Goal: Task Accomplishment & Management: Use online tool/utility

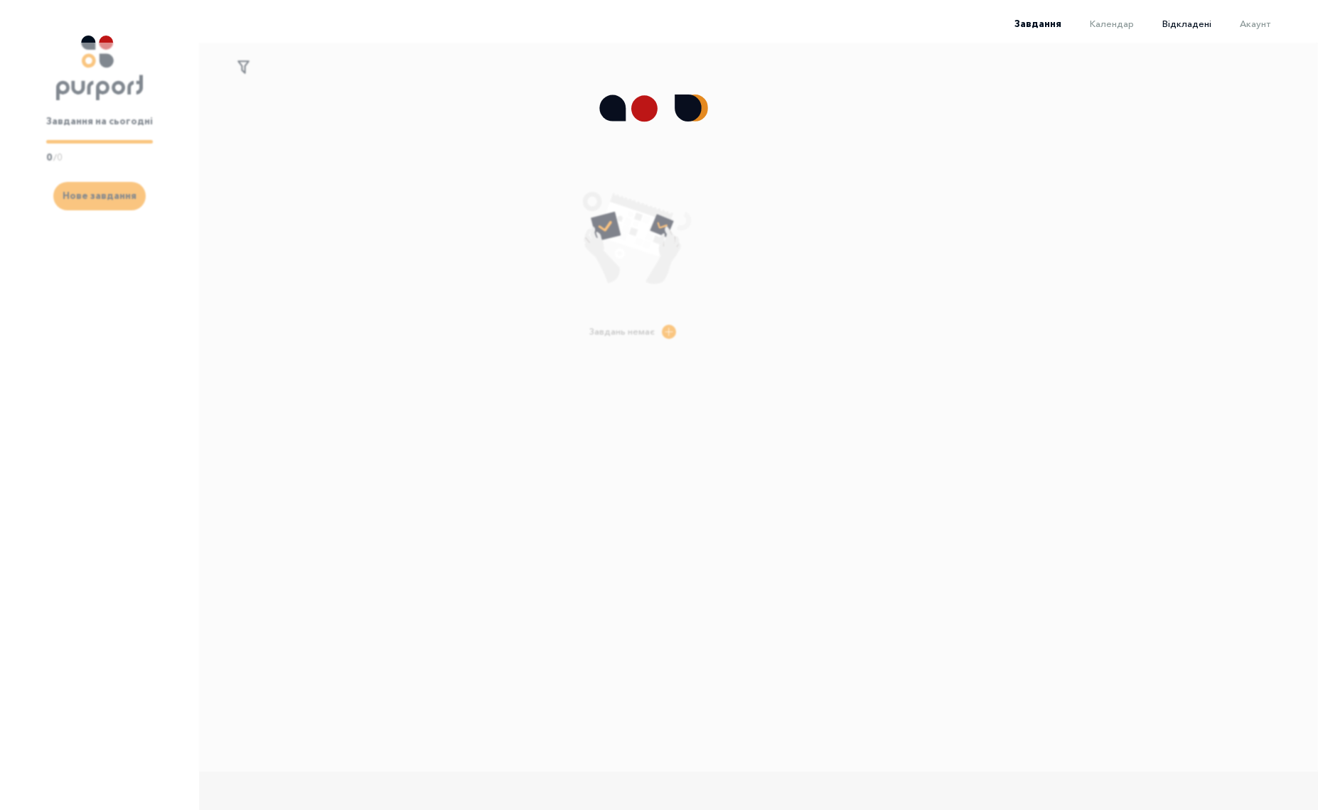
click at [1187, 23] on span "Відкладені" at bounding box center [1186, 23] width 49 height 11
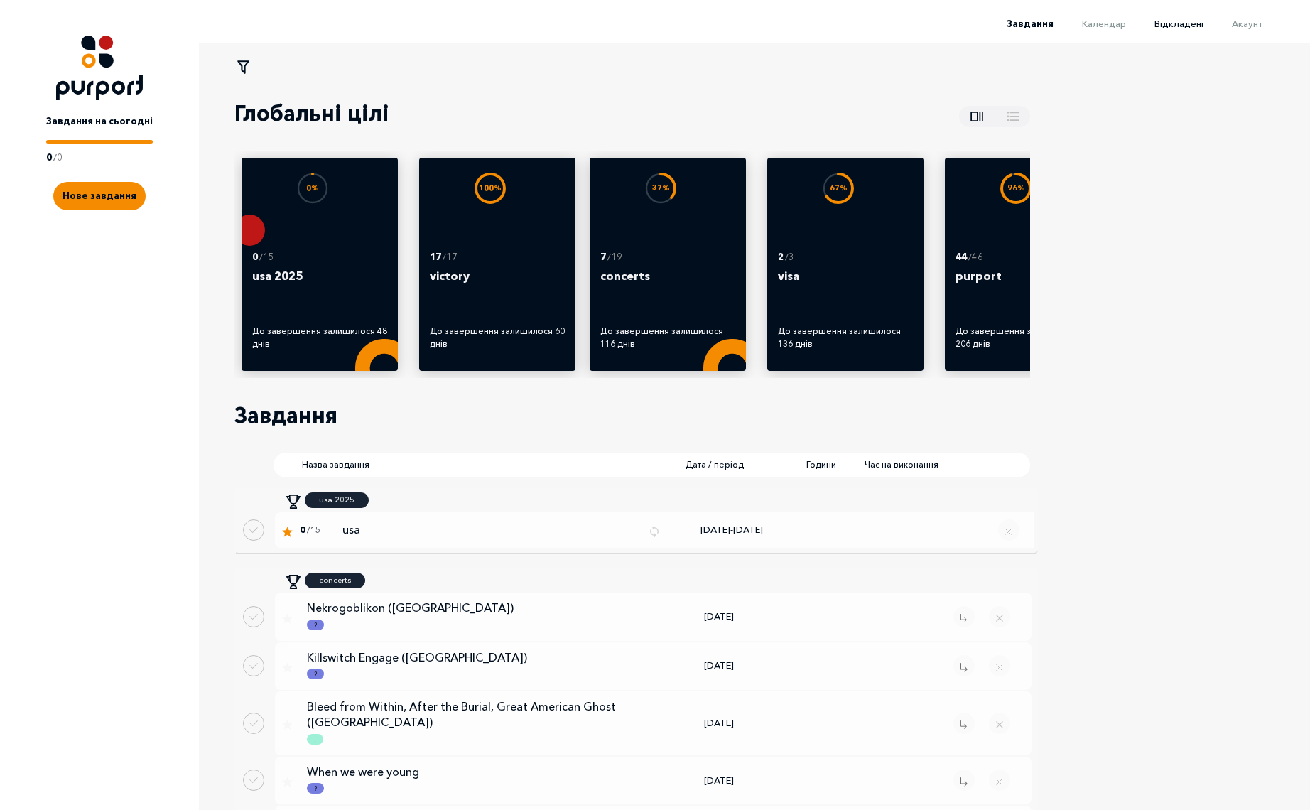
click at [1195, 28] on span "Відкладені" at bounding box center [1179, 23] width 49 height 11
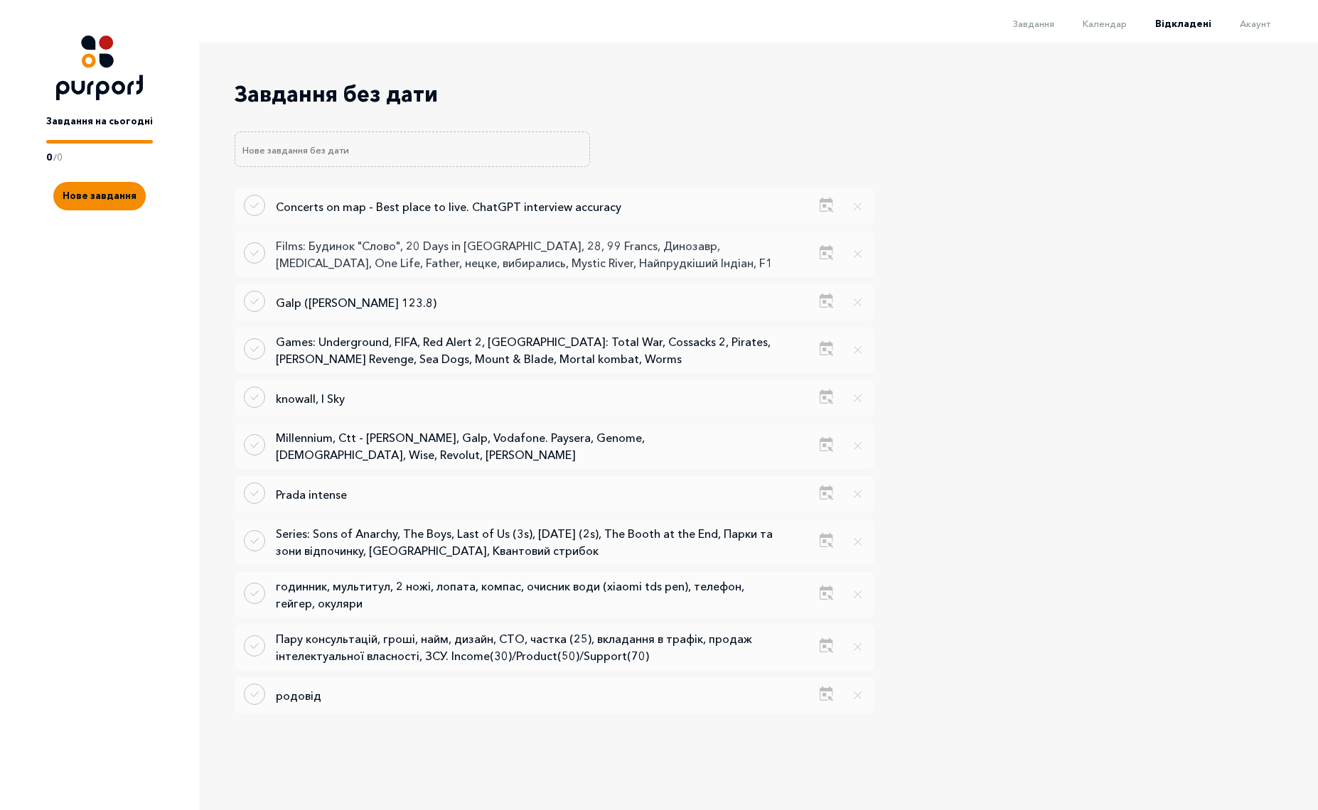
click at [551, 257] on p "Films: Будинок "Слово", 20 Days in [GEOGRAPHIC_DATA], 28, 99 Francs, Динозавр, …" at bounding box center [524, 254] width 497 height 34
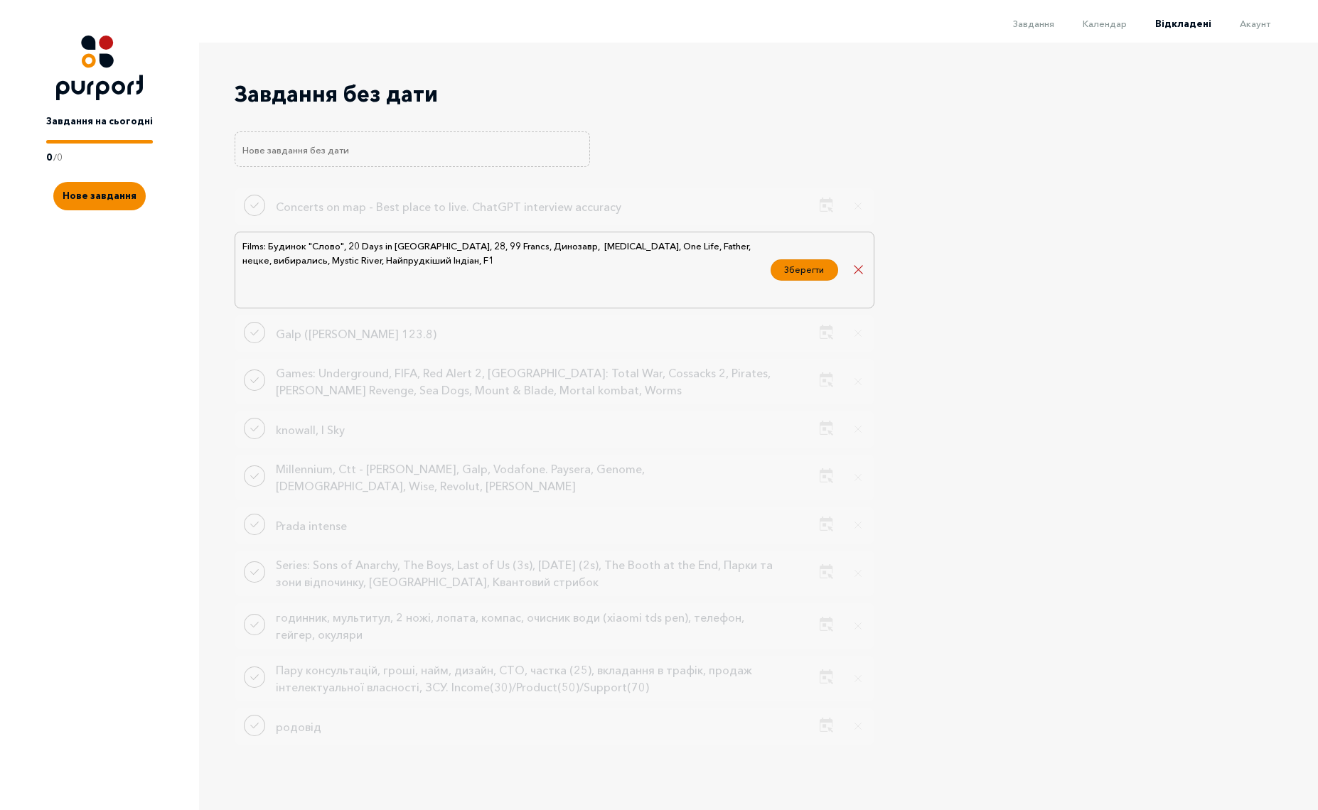
click at [565, 273] on textarea "Films: Будинок "Слово", 20 Days in Mariupol, 28, 99 Francs, Динозавр, Fontan, O…" at bounding box center [502, 270] width 522 height 64
type textarea "Films: Будинок "Слово", 20 Days in Mariupol, 28, 99 Francs, Динозавр, Fontan, O…"
click at [799, 272] on button "Зберегти" at bounding box center [804, 267] width 68 height 21
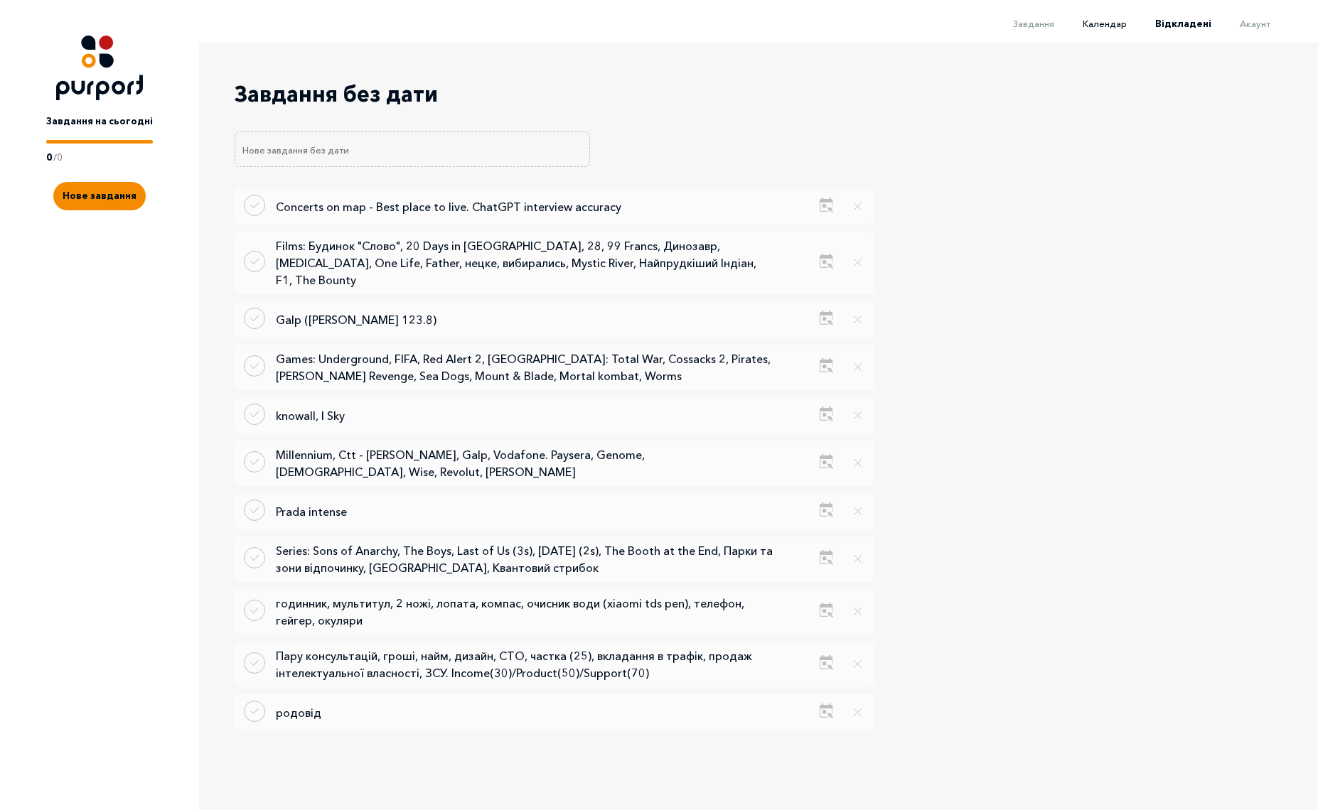
click at [1125, 23] on span "Календар" at bounding box center [1104, 23] width 44 height 11
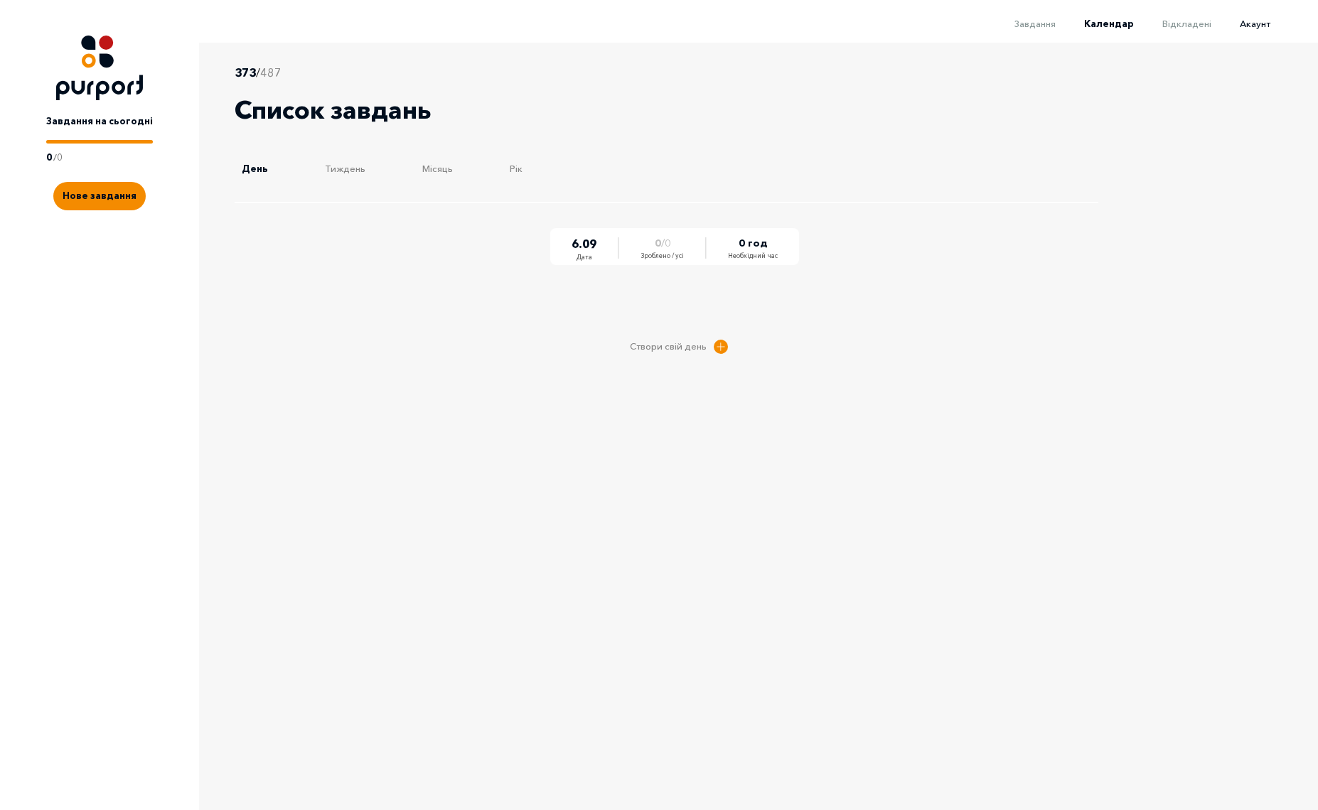
click at [1257, 25] on span "Акаунт" at bounding box center [1254, 23] width 31 height 11
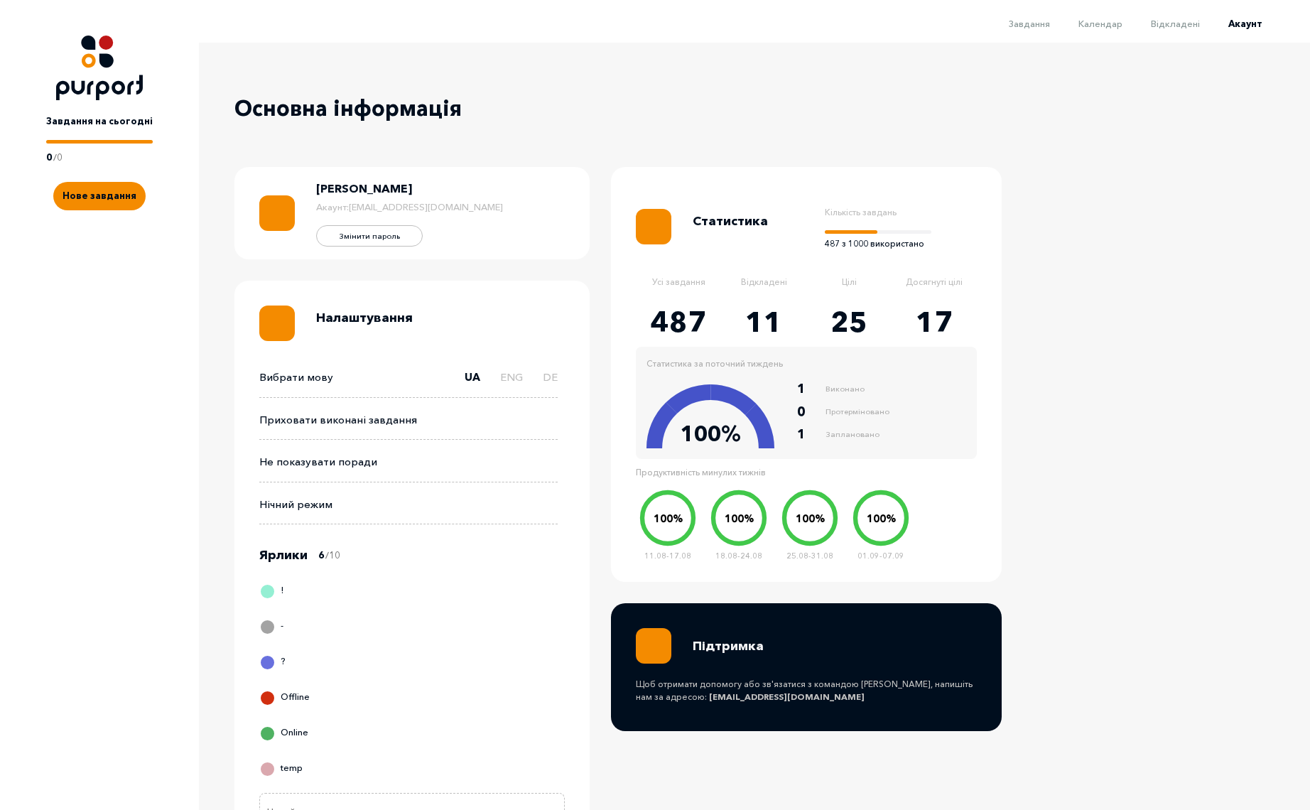
click at [1039, 31] on li "Завдання" at bounding box center [1016, 22] width 70 height 17
click at [1048, 26] on span "Завдання" at bounding box center [1029, 23] width 41 height 11
